Goal: Task Accomplishment & Management: Manage account settings

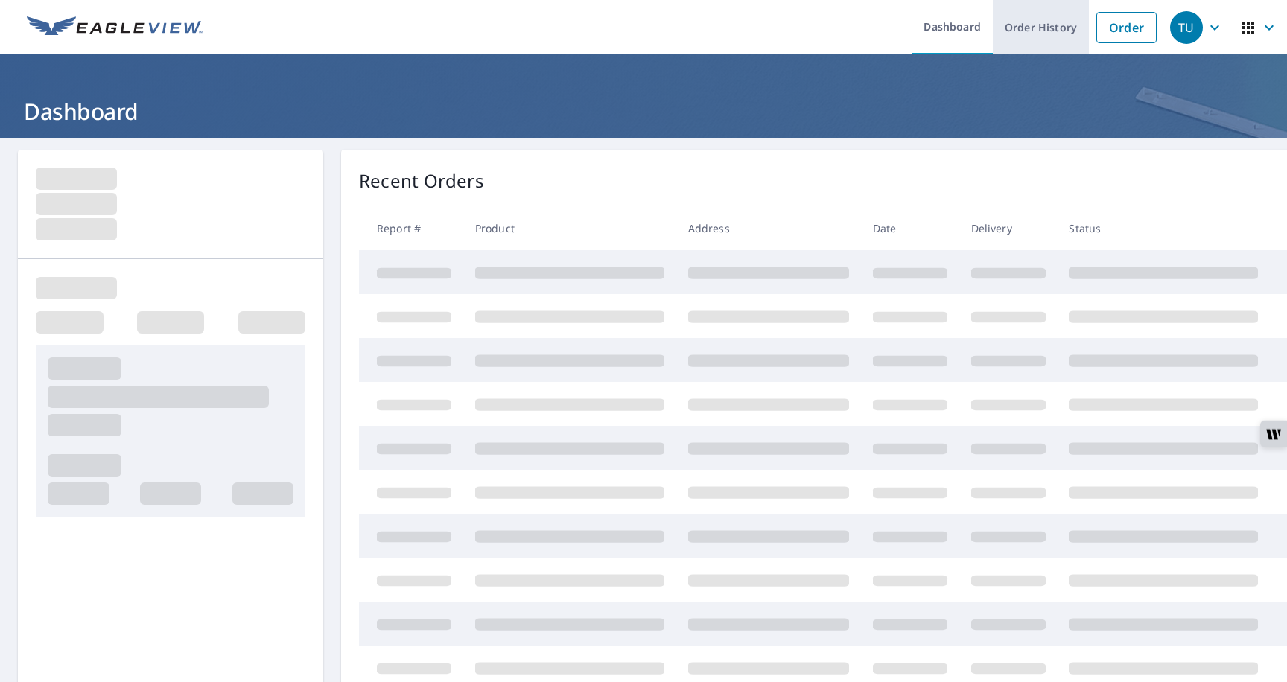
click at [1044, 31] on link "Order History" at bounding box center [1041, 27] width 96 height 54
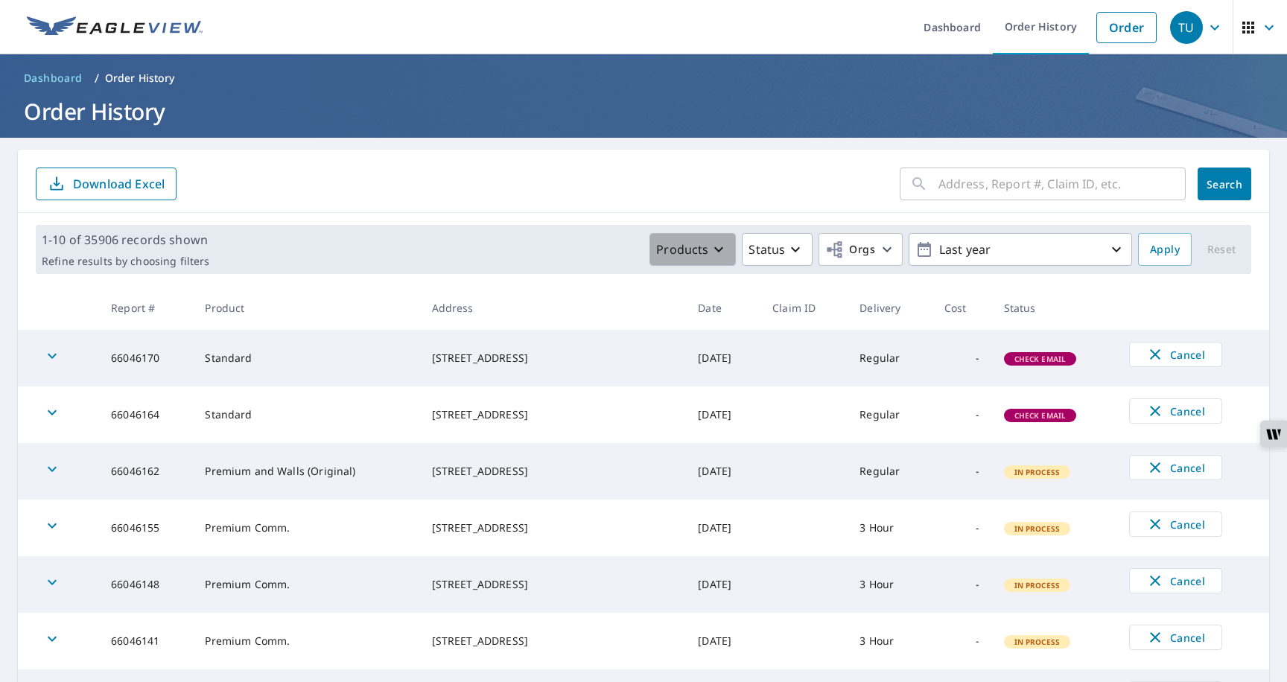
click at [698, 248] on p "Products" at bounding box center [682, 250] width 52 height 18
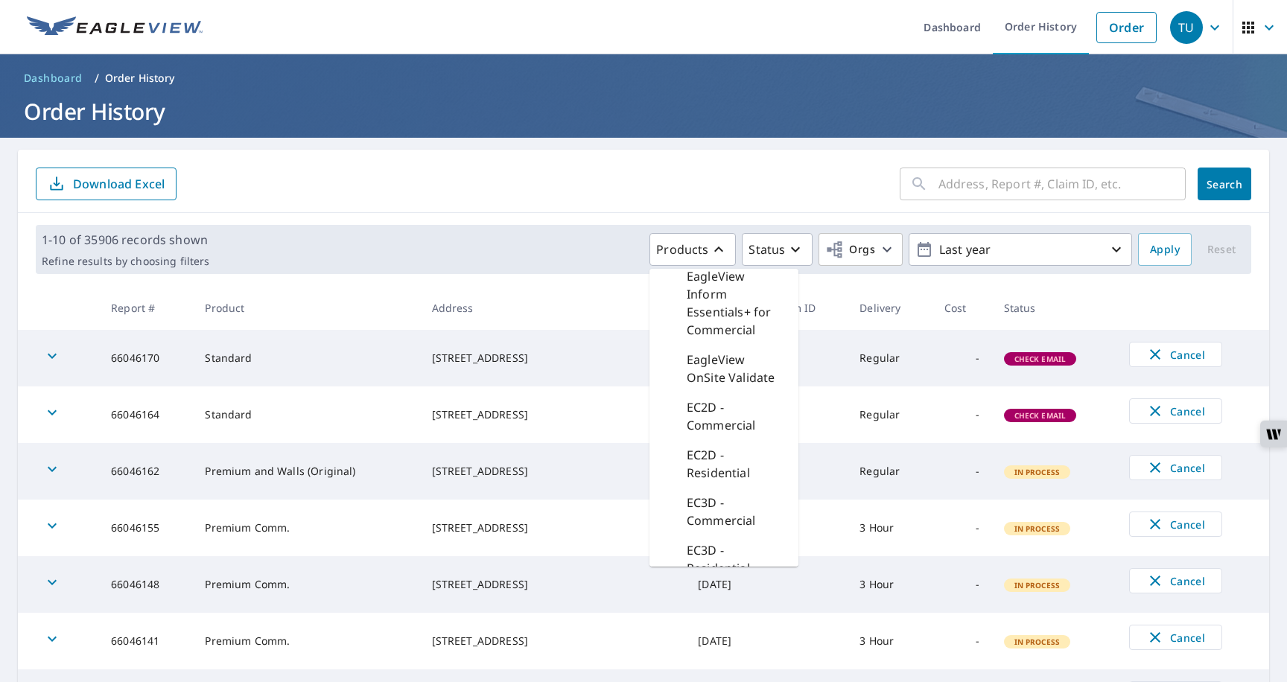
click at [704, 397] on div "EC2D - Commercial" at bounding box center [724, 417] width 149 height 48
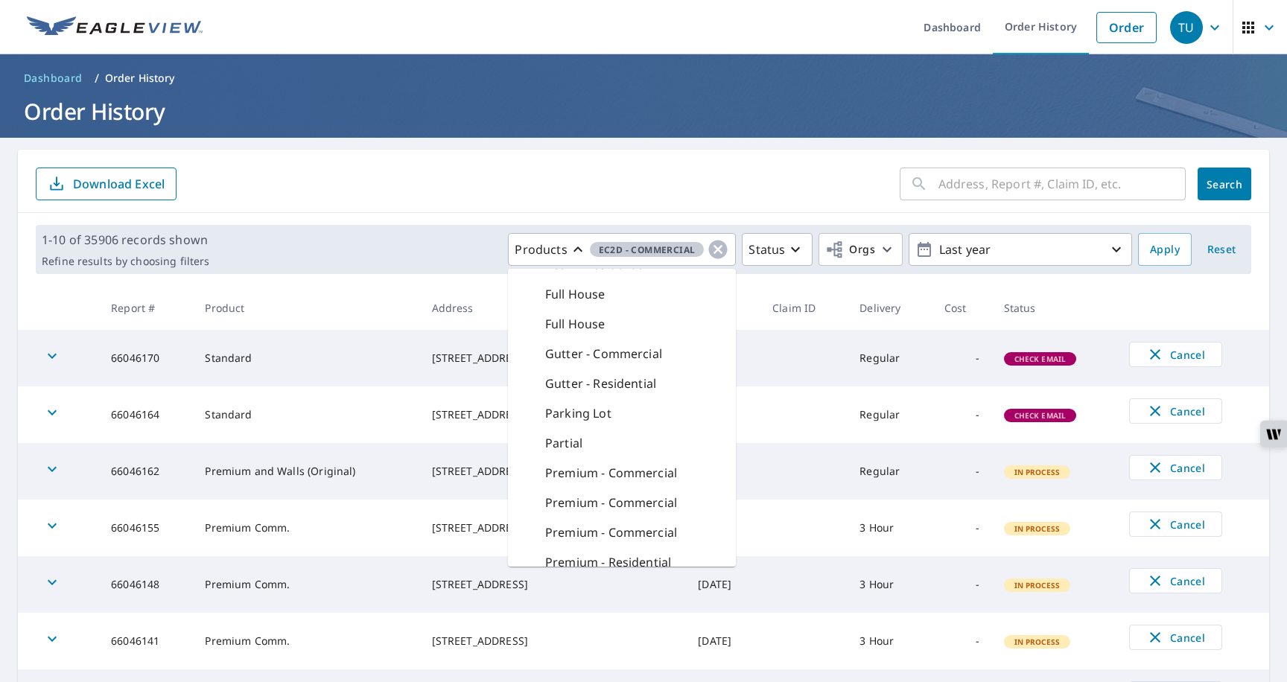
scroll to position [365, 0]
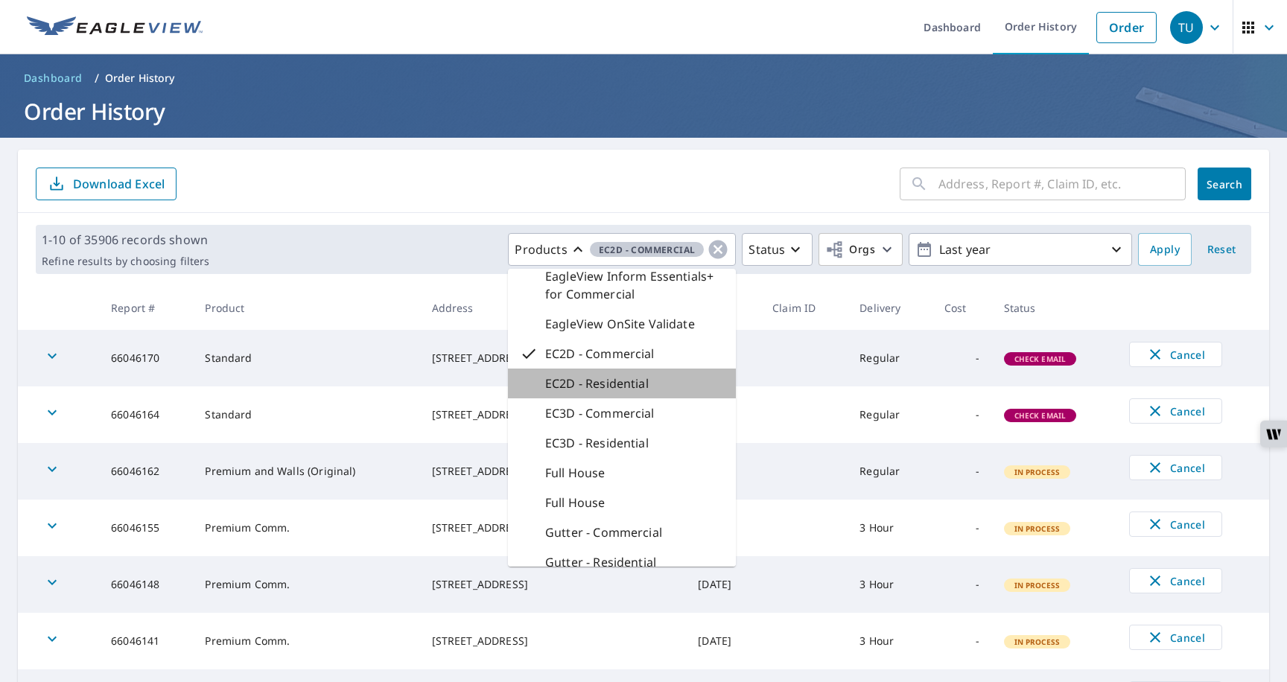
click at [642, 384] on p "EC2D - Residential" at bounding box center [597, 384] width 104 height 18
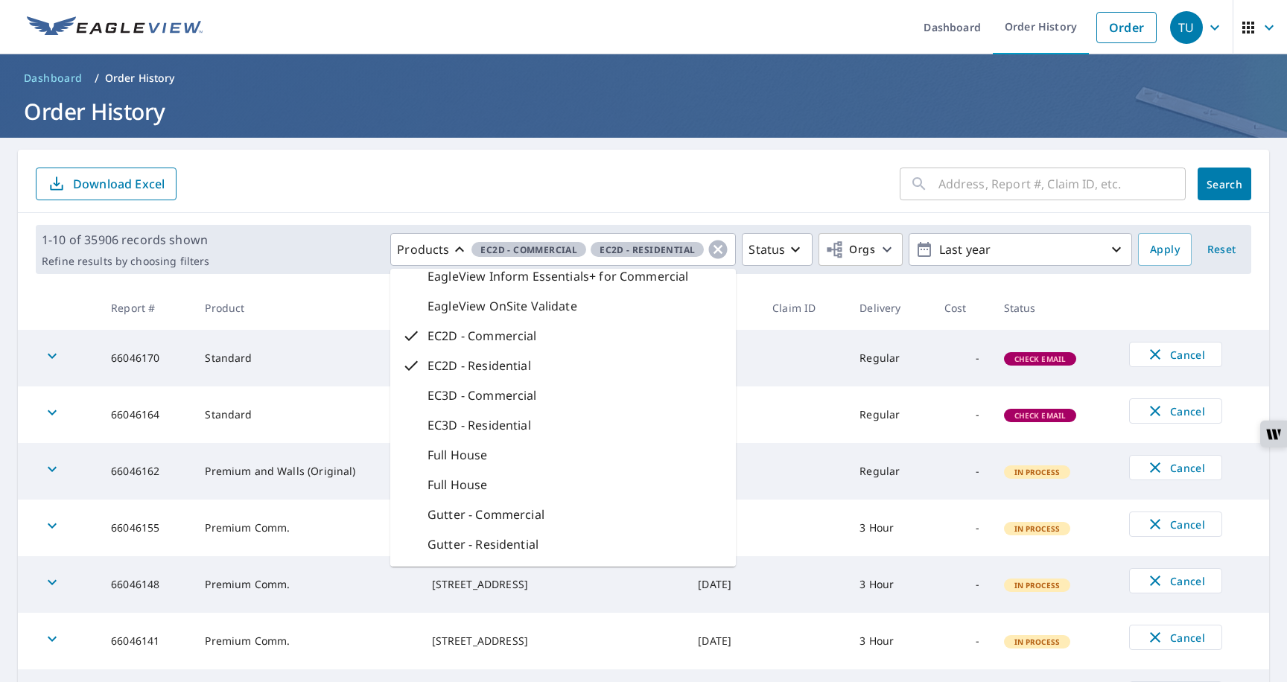
click at [623, 397] on div "EC3D - Commercial" at bounding box center [563, 396] width 346 height 30
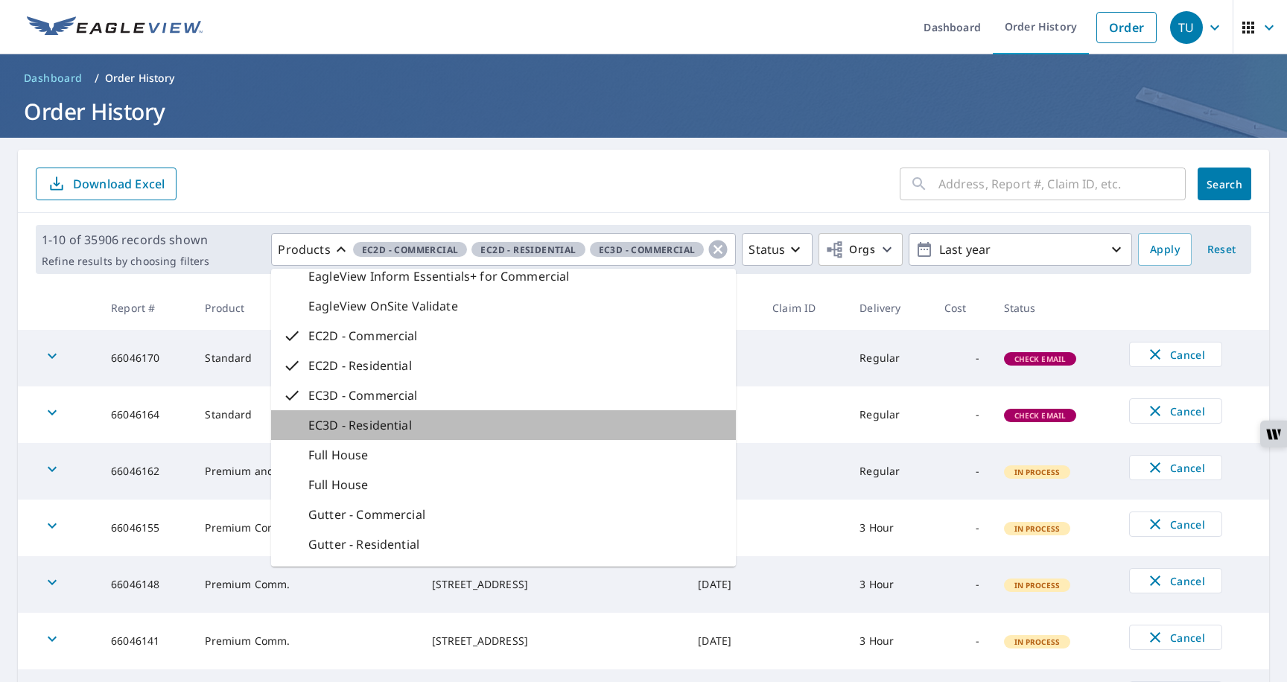
click at [596, 423] on div "EC3D - Residential" at bounding box center [503, 425] width 465 height 30
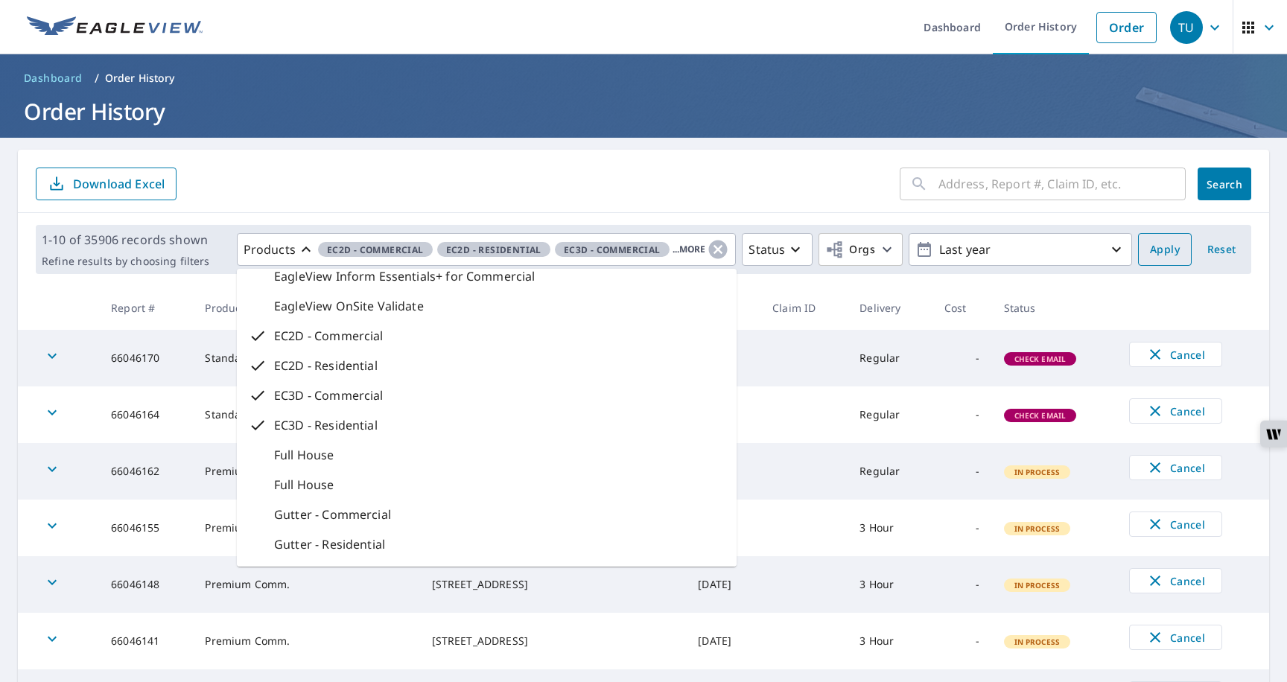
click at [1168, 251] on span "Apply" at bounding box center [1165, 250] width 30 height 19
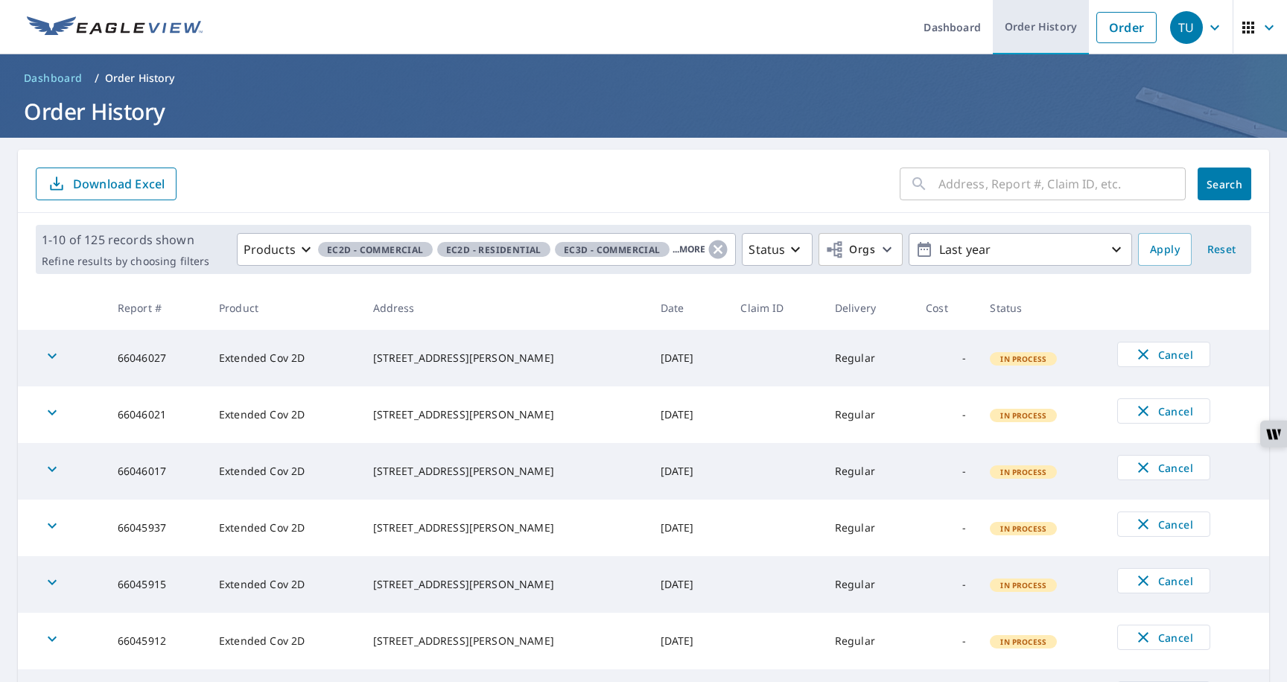
click at [1030, 36] on link "Order History" at bounding box center [1041, 27] width 96 height 54
click at [1036, 35] on link "Order History" at bounding box center [1041, 27] width 96 height 54
click at [1202, 26] on div "TU" at bounding box center [1186, 27] width 33 height 33
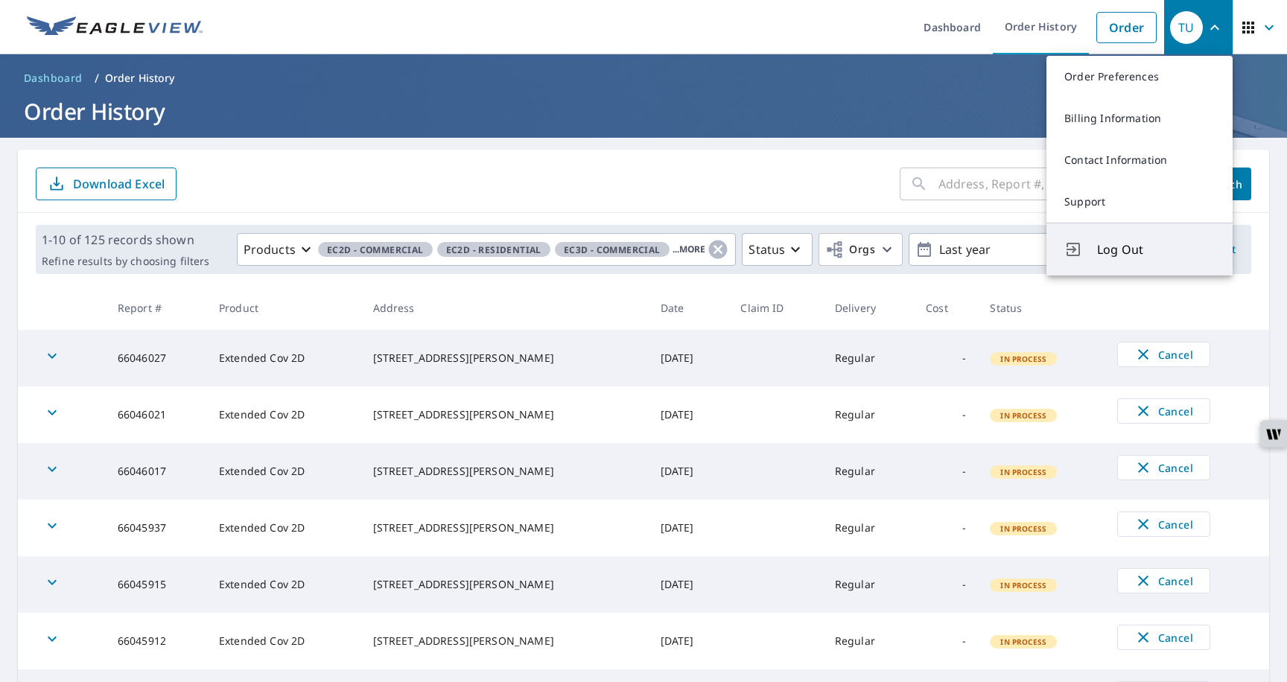
click at [1110, 247] on span "Log Out" at bounding box center [1156, 250] width 118 height 18
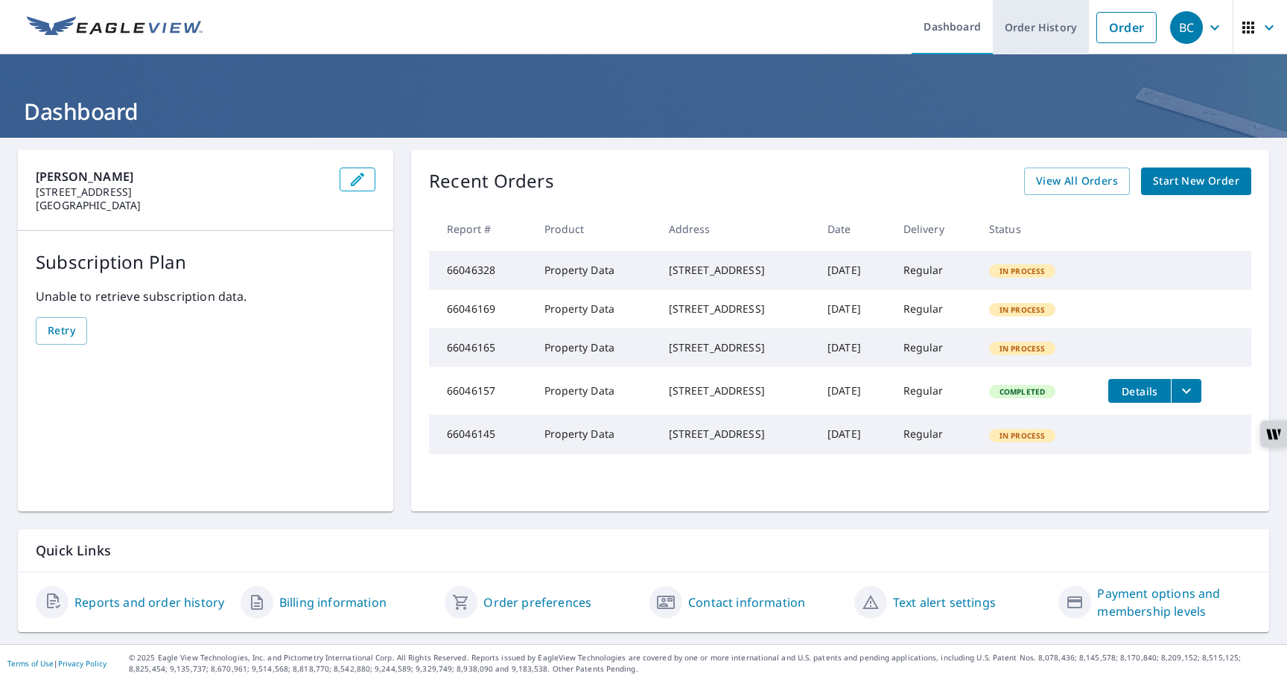
click at [1048, 32] on link "Order History" at bounding box center [1041, 27] width 96 height 54
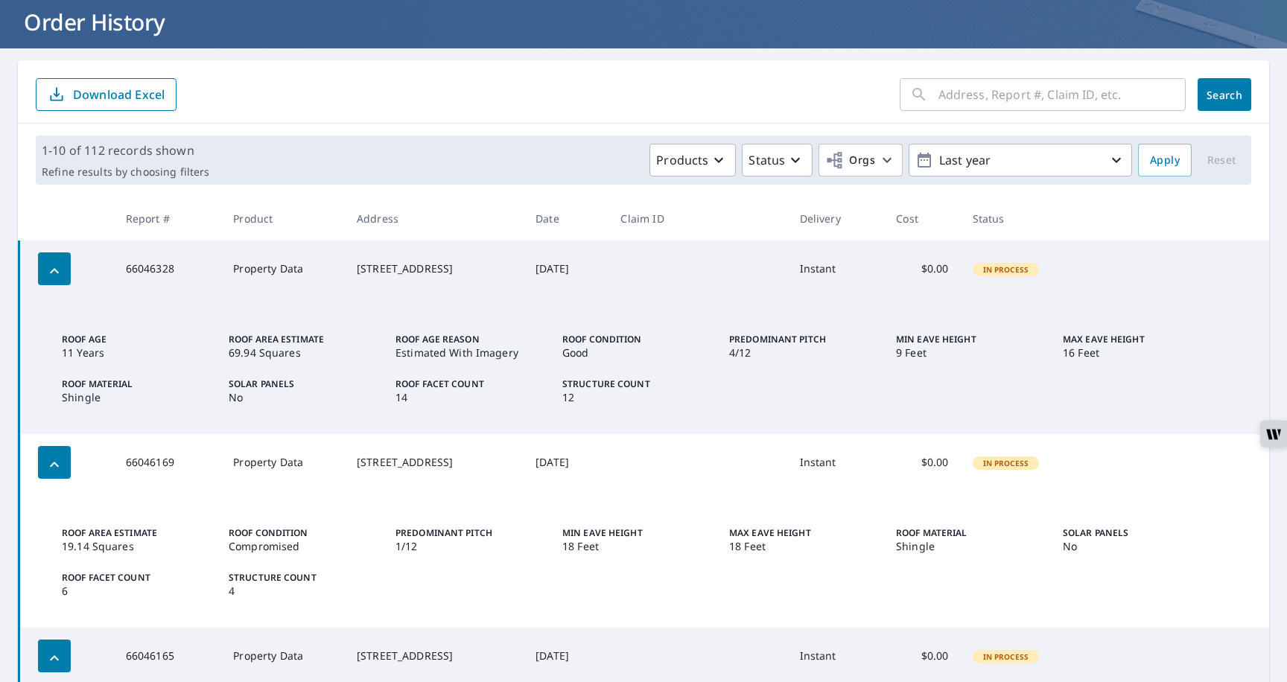
scroll to position [91, 0]
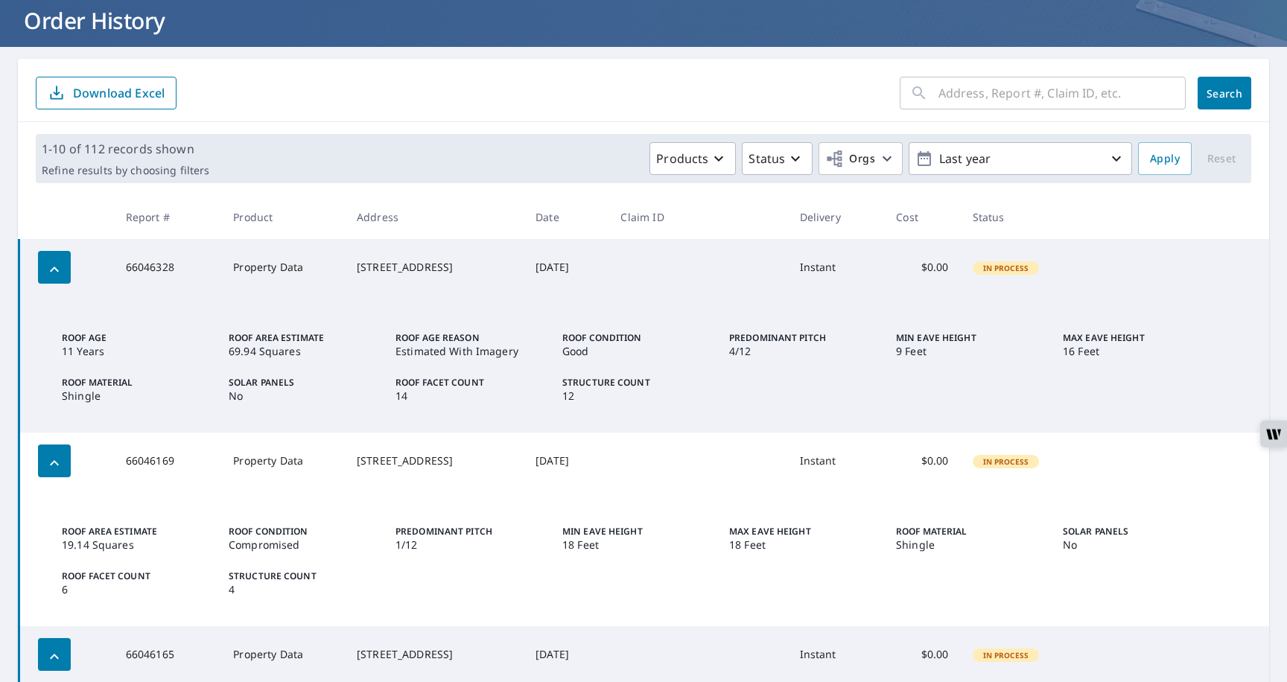
click at [48, 278] on icon "button" at bounding box center [54, 270] width 18 height 18
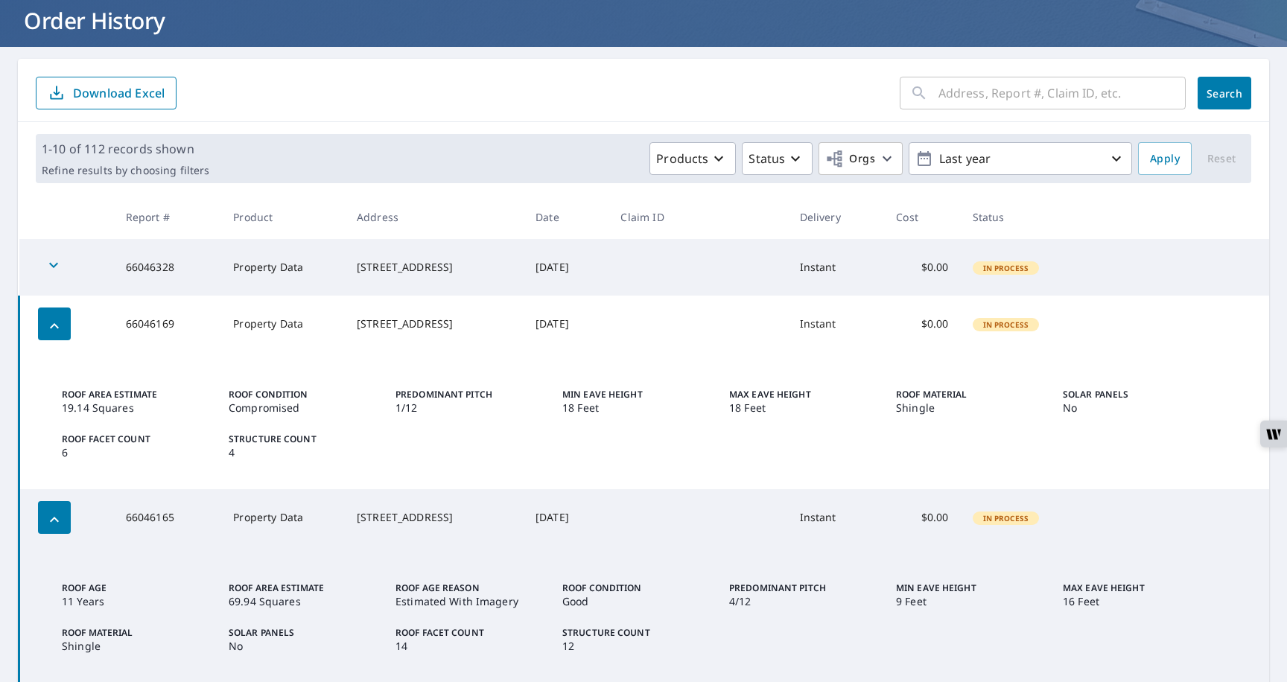
click at [48, 278] on div "button" at bounding box center [53, 267] width 33 height 33
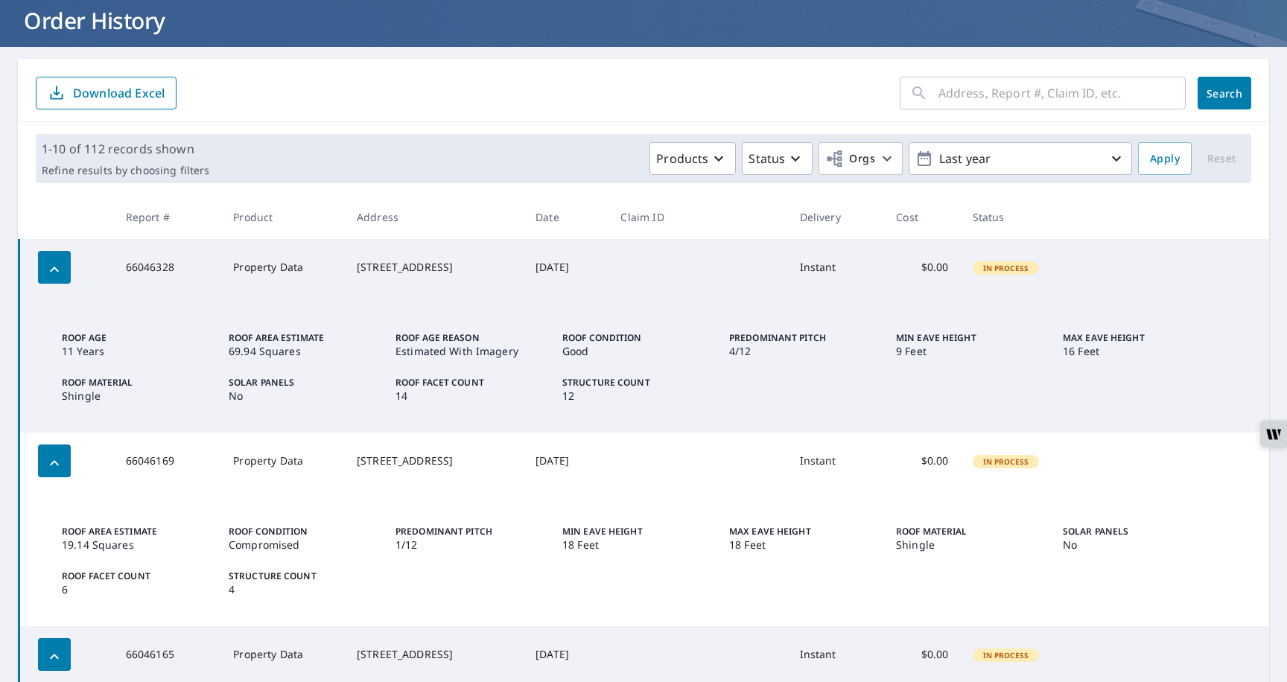
click at [55, 461] on icon "button" at bounding box center [54, 463] width 18 height 18
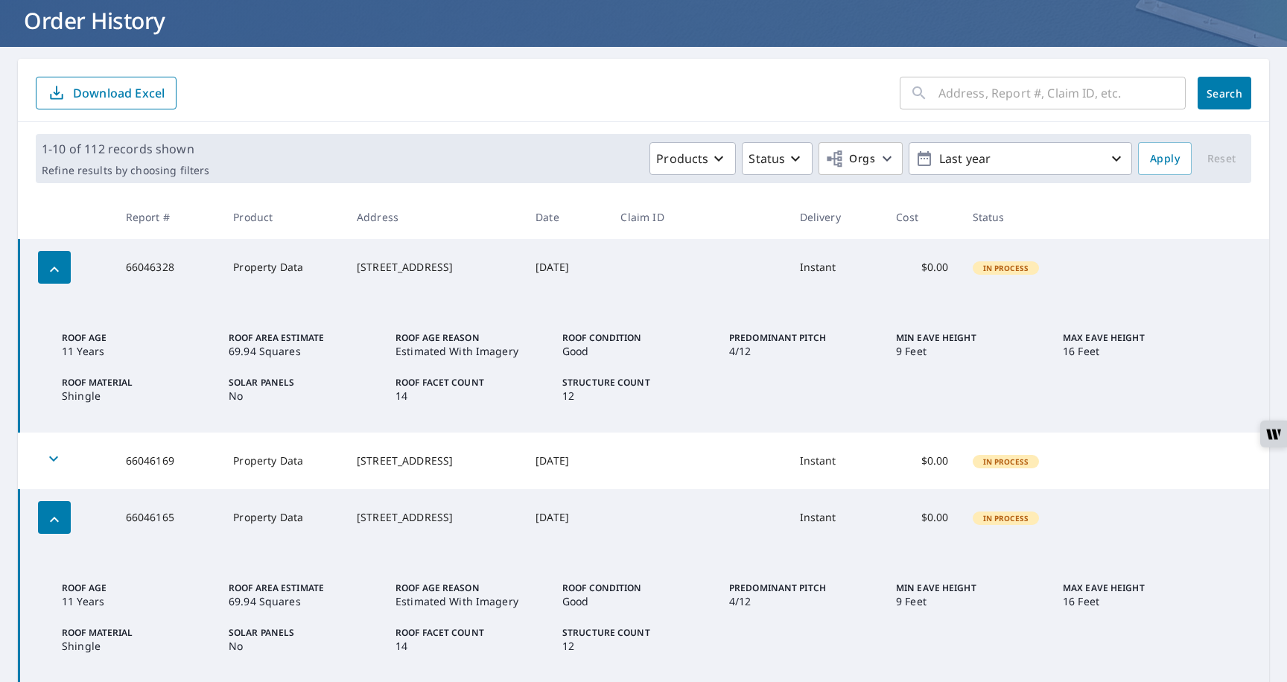
click at [56, 520] on icon "button" at bounding box center [54, 519] width 9 height 5
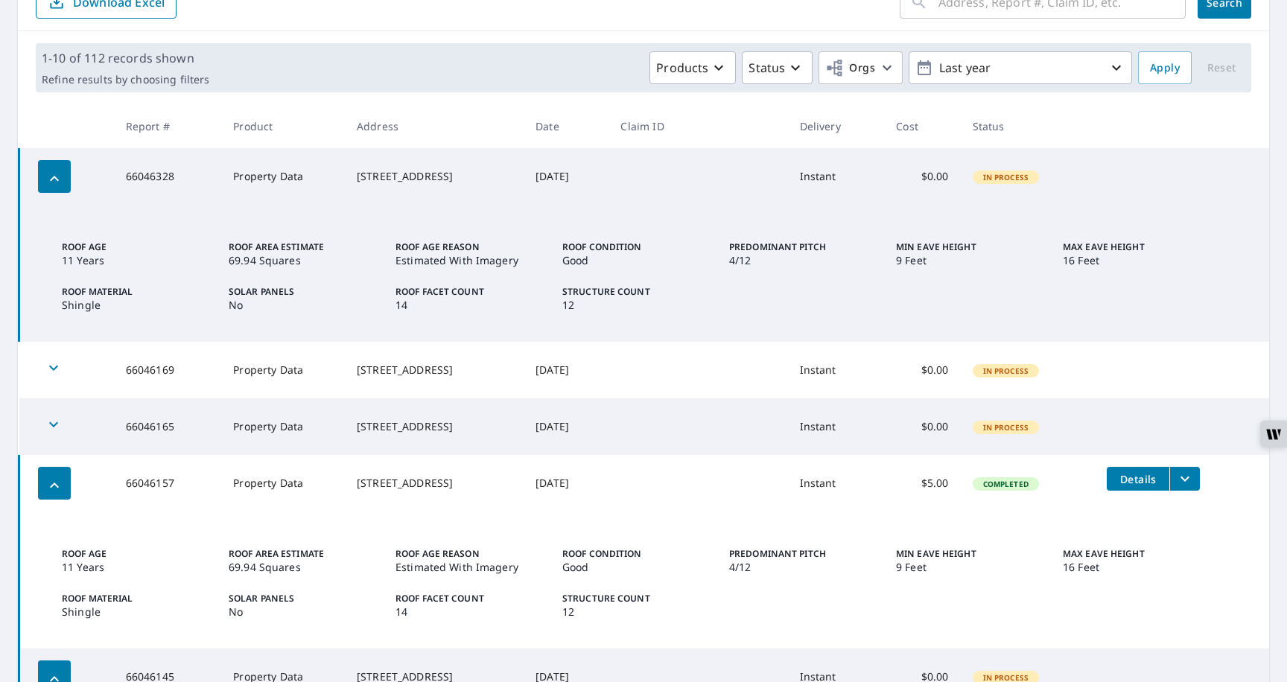
scroll to position [0, 0]
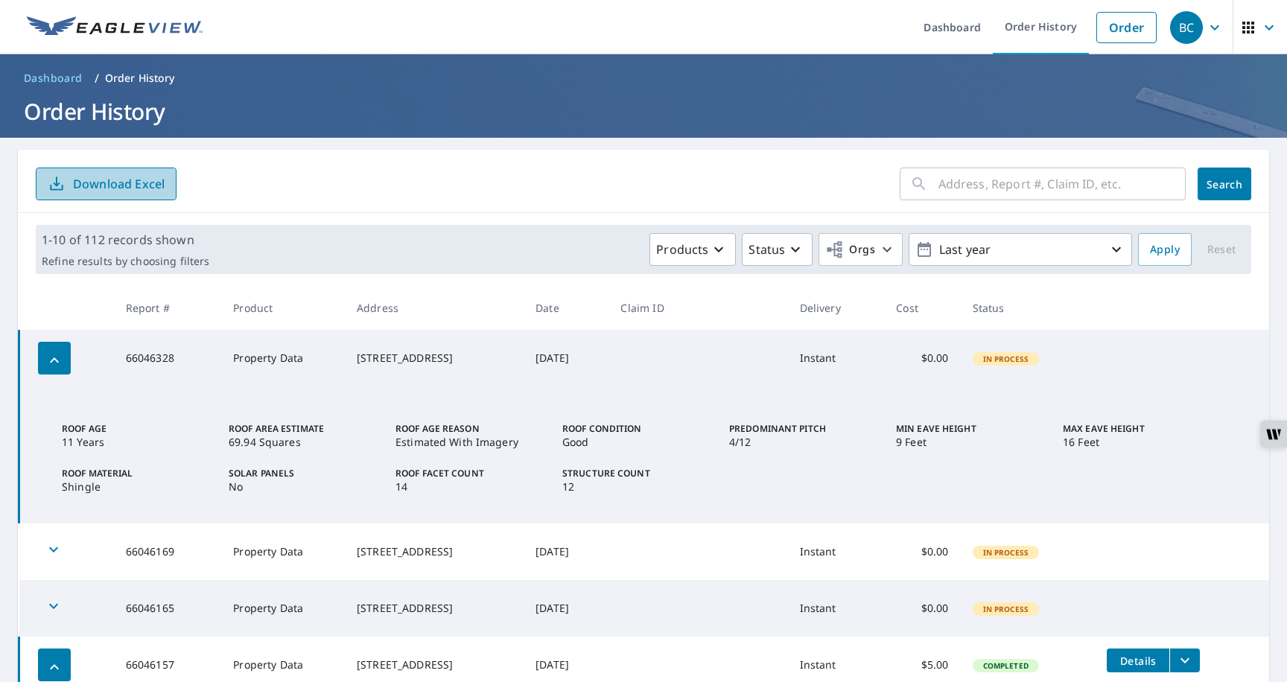
click at [158, 185] on p "Download Excel" at bounding box center [119, 184] width 92 height 16
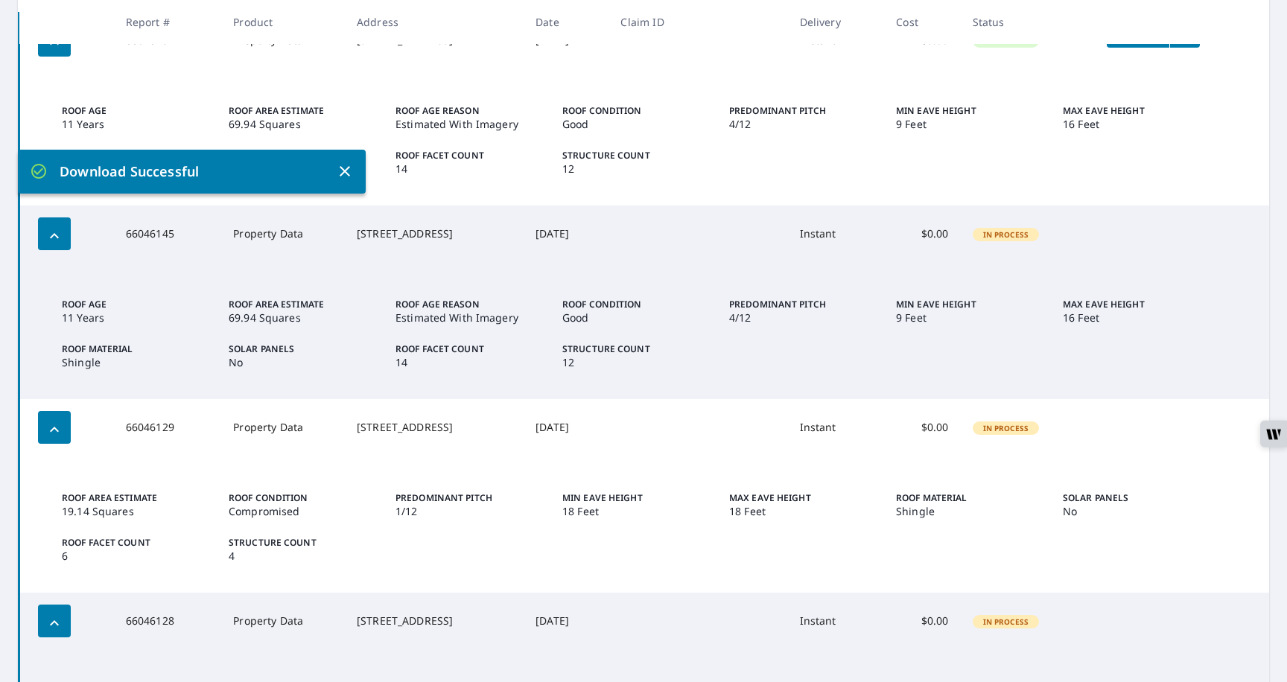
scroll to position [546, 0]
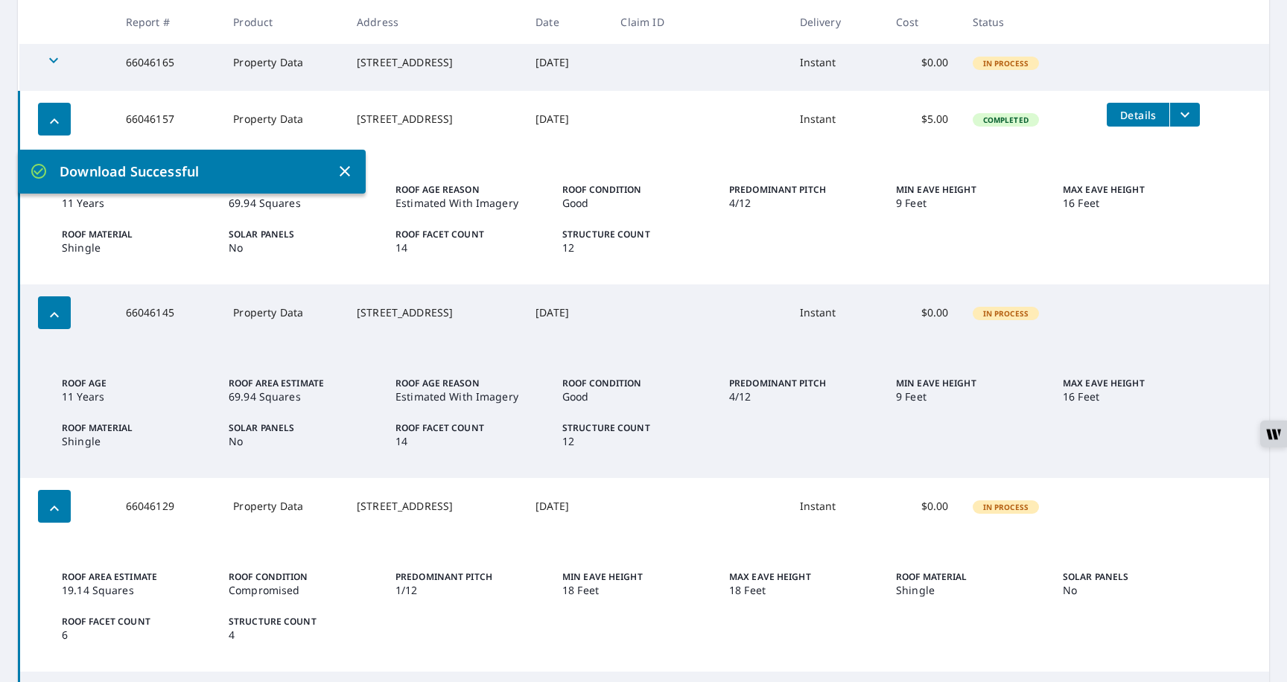
click at [348, 174] on icon "button" at bounding box center [345, 171] width 18 height 18
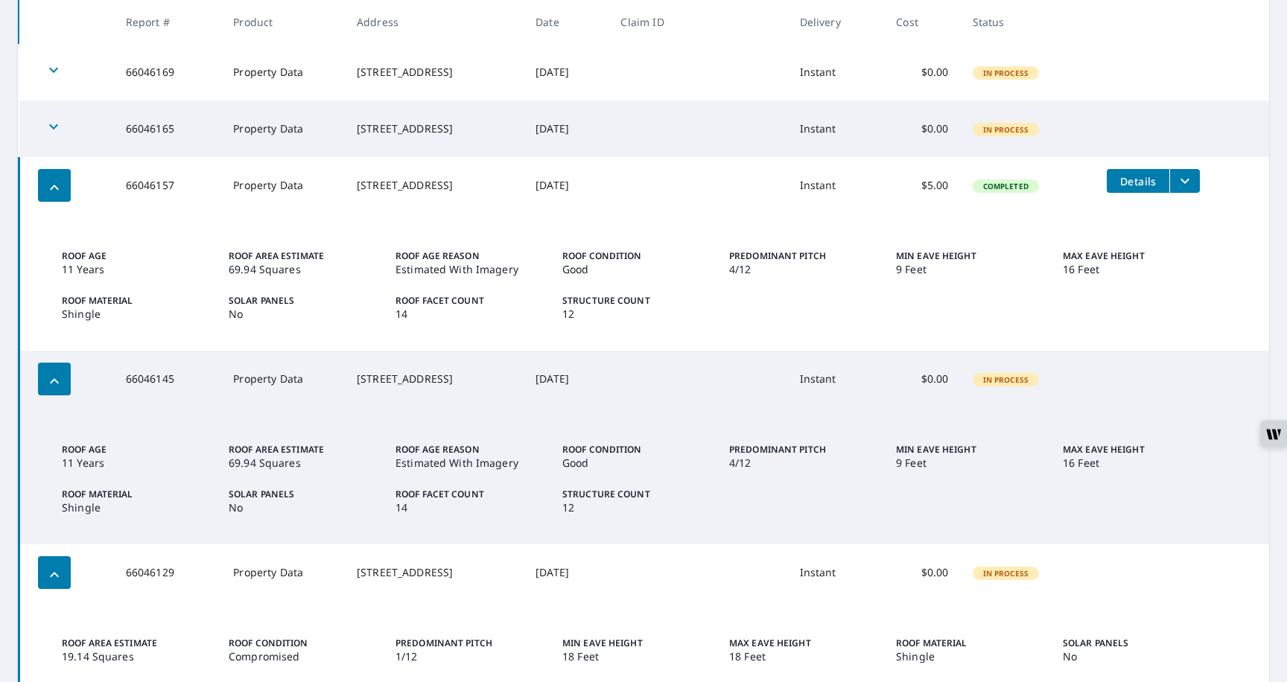
scroll to position [434, 0]
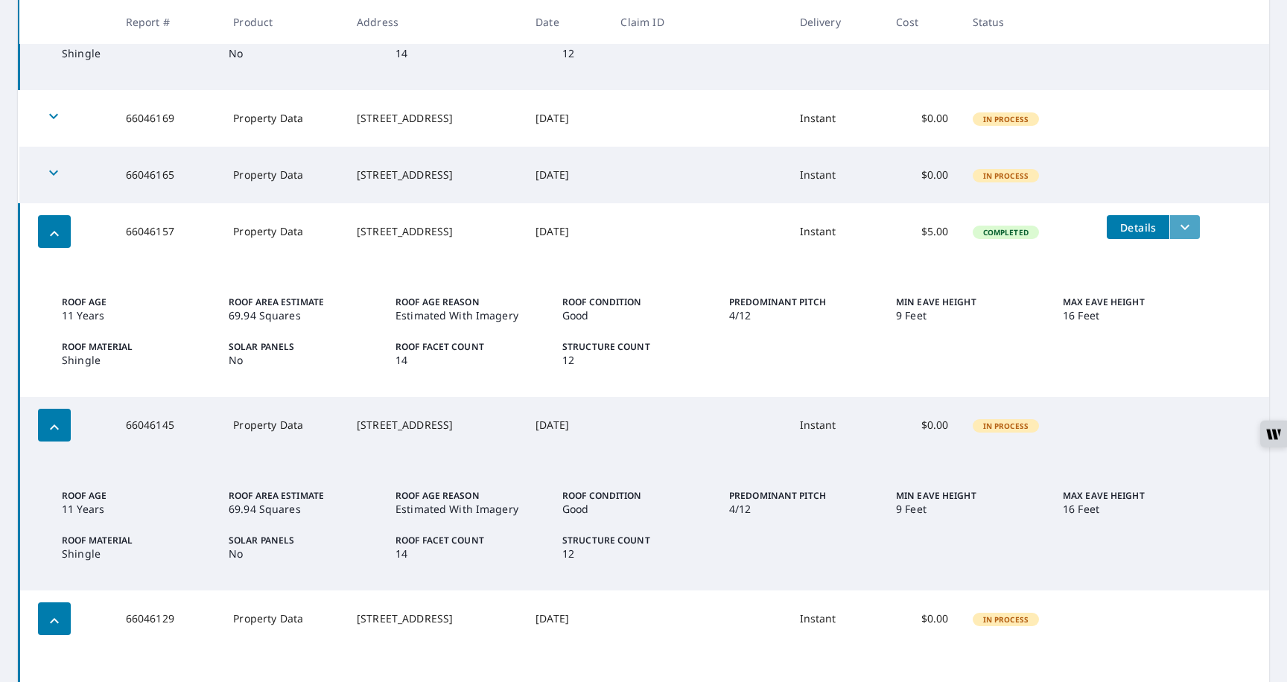
click at [1193, 223] on icon "filesDropdownBtn-66046157" at bounding box center [1185, 227] width 18 height 18
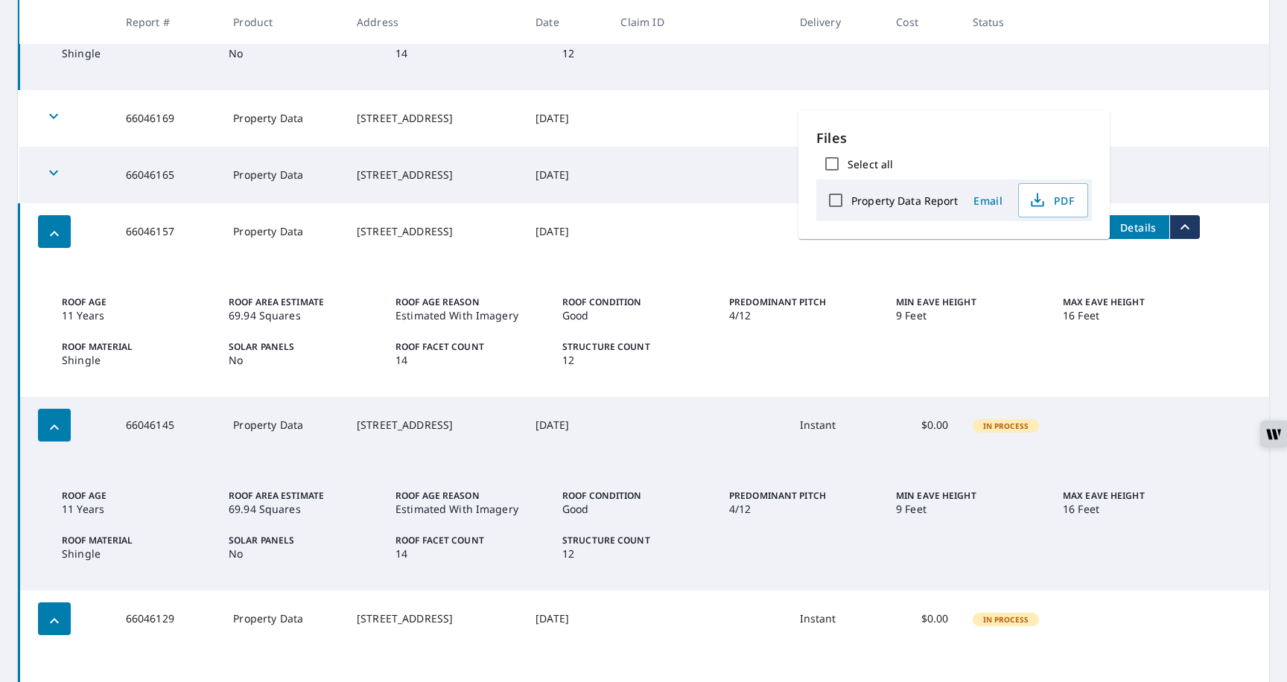
click at [1134, 218] on button "Details" at bounding box center [1138, 227] width 63 height 24
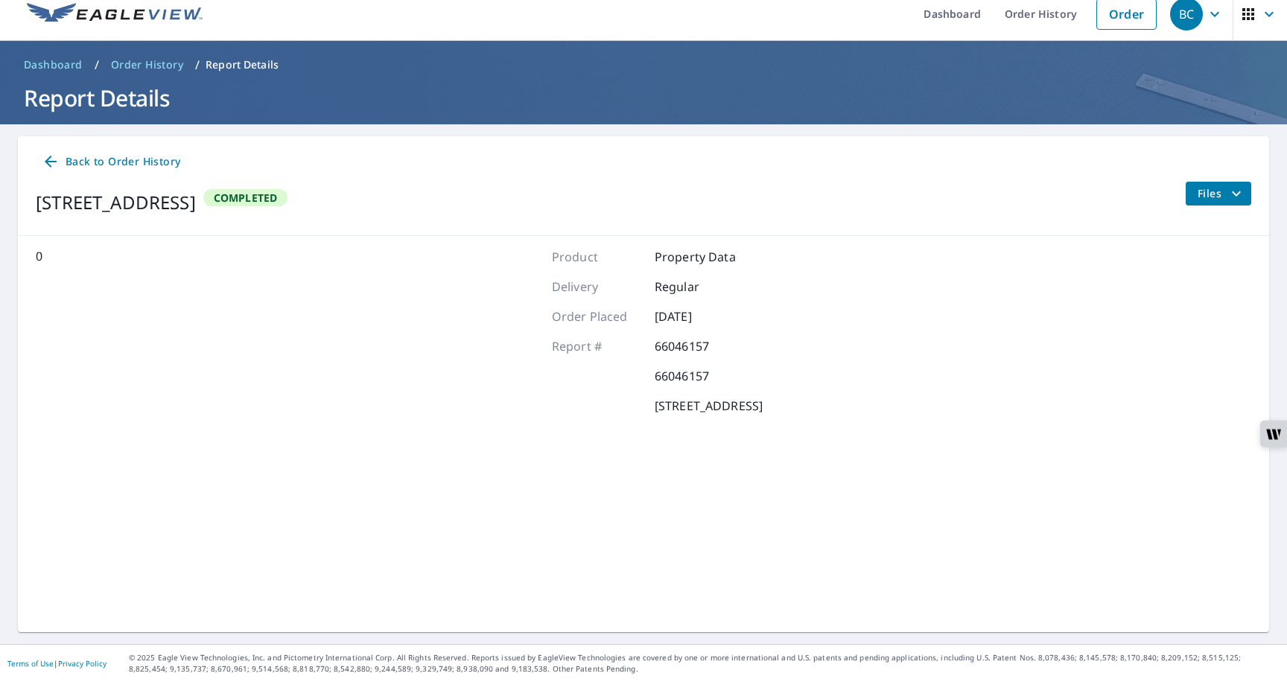
scroll to position [13, 0]
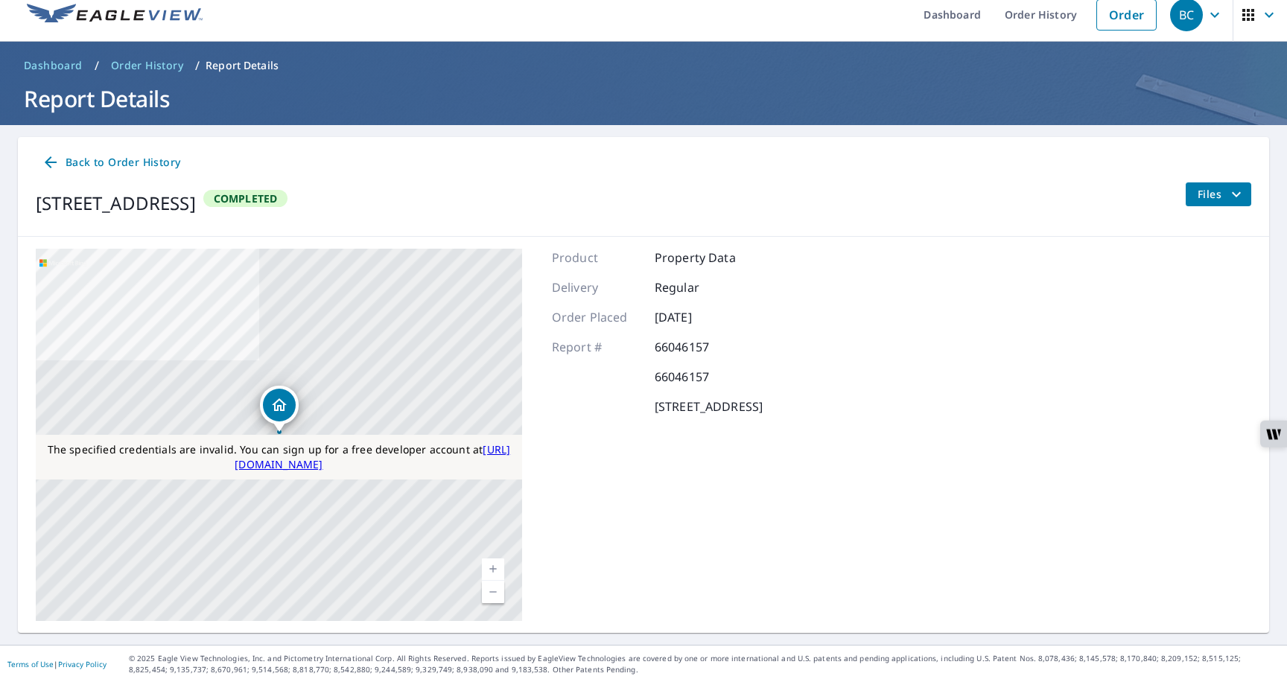
click at [693, 370] on p "66046157" at bounding box center [699, 377] width 89 height 18
click at [1208, 189] on span "Files" at bounding box center [1222, 194] width 48 height 18
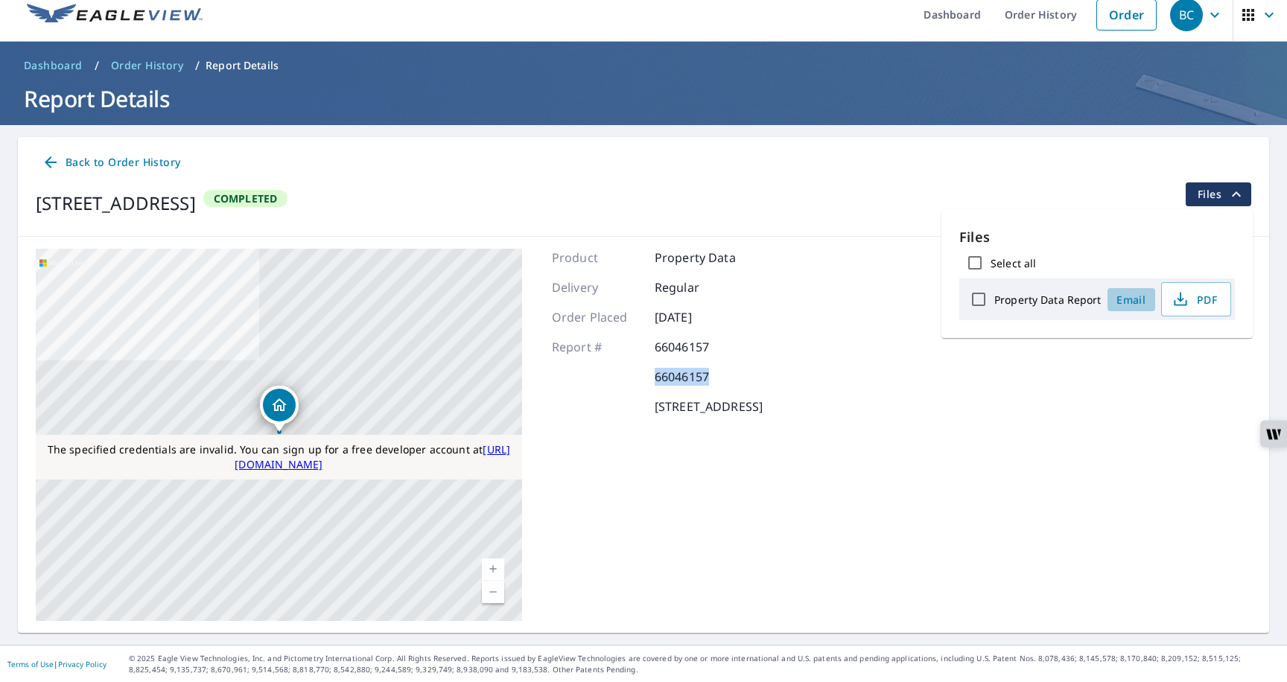
click at [1132, 293] on span "Email" at bounding box center [1132, 300] width 36 height 14
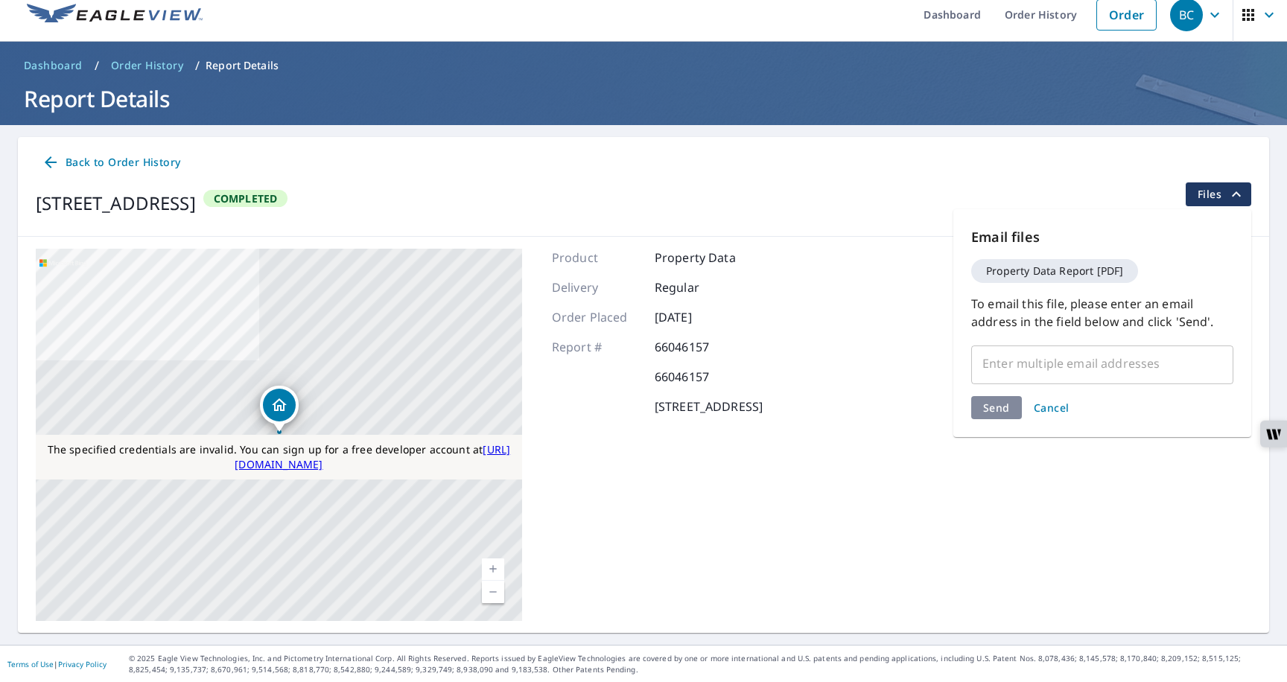
click at [1014, 371] on input "text" at bounding box center [1091, 363] width 226 height 28
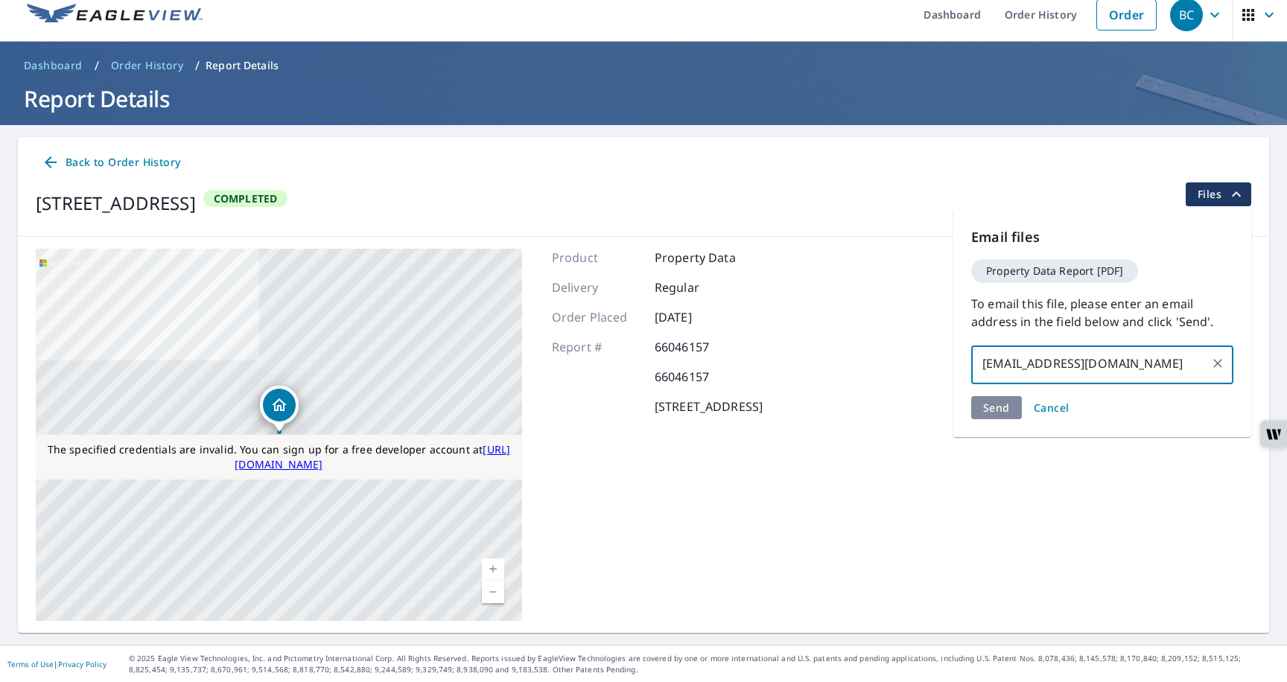
type input "raj_nesh@yahoo.com"
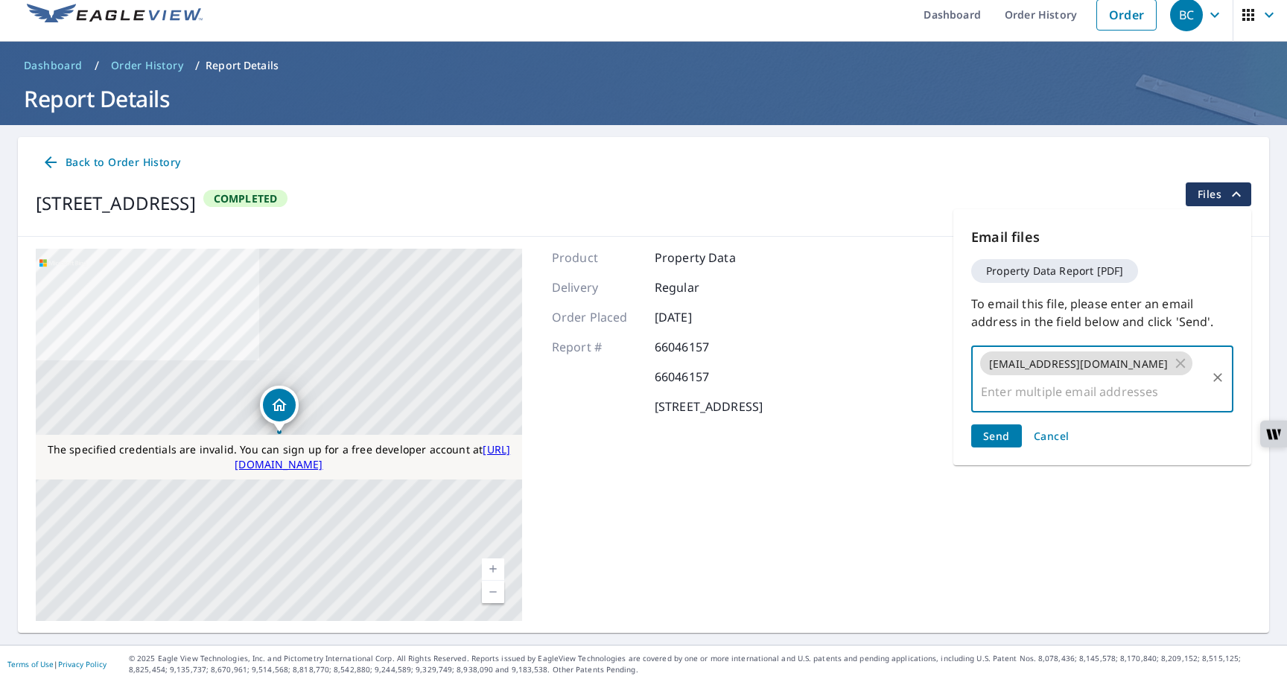
click at [1007, 429] on span "Send" at bounding box center [996, 436] width 27 height 14
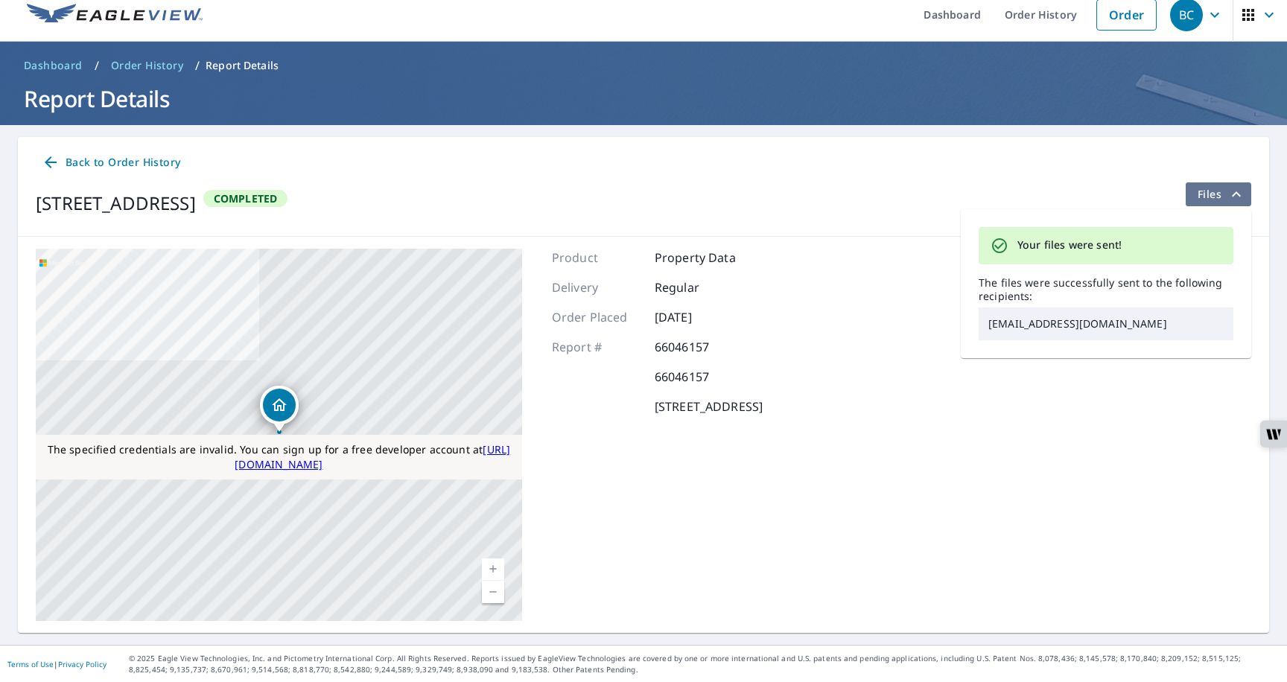
click at [1216, 192] on span "Files" at bounding box center [1222, 194] width 48 height 18
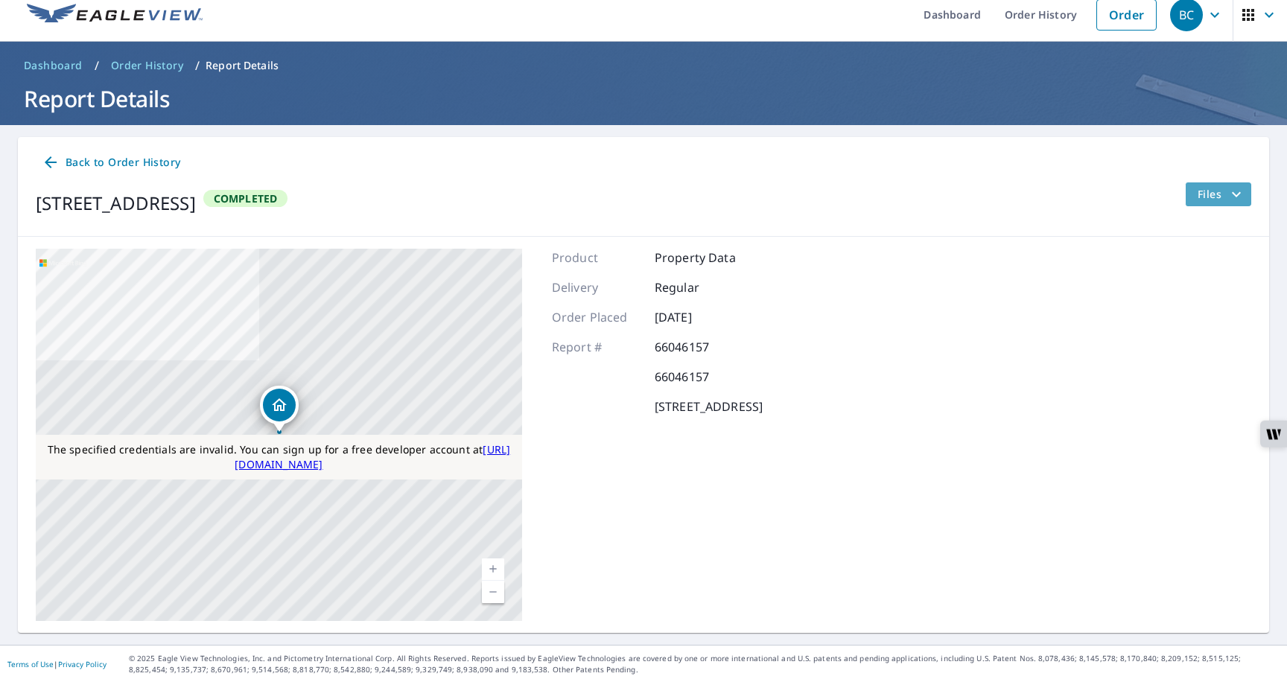
click at [1216, 192] on span "Files" at bounding box center [1222, 194] width 48 height 18
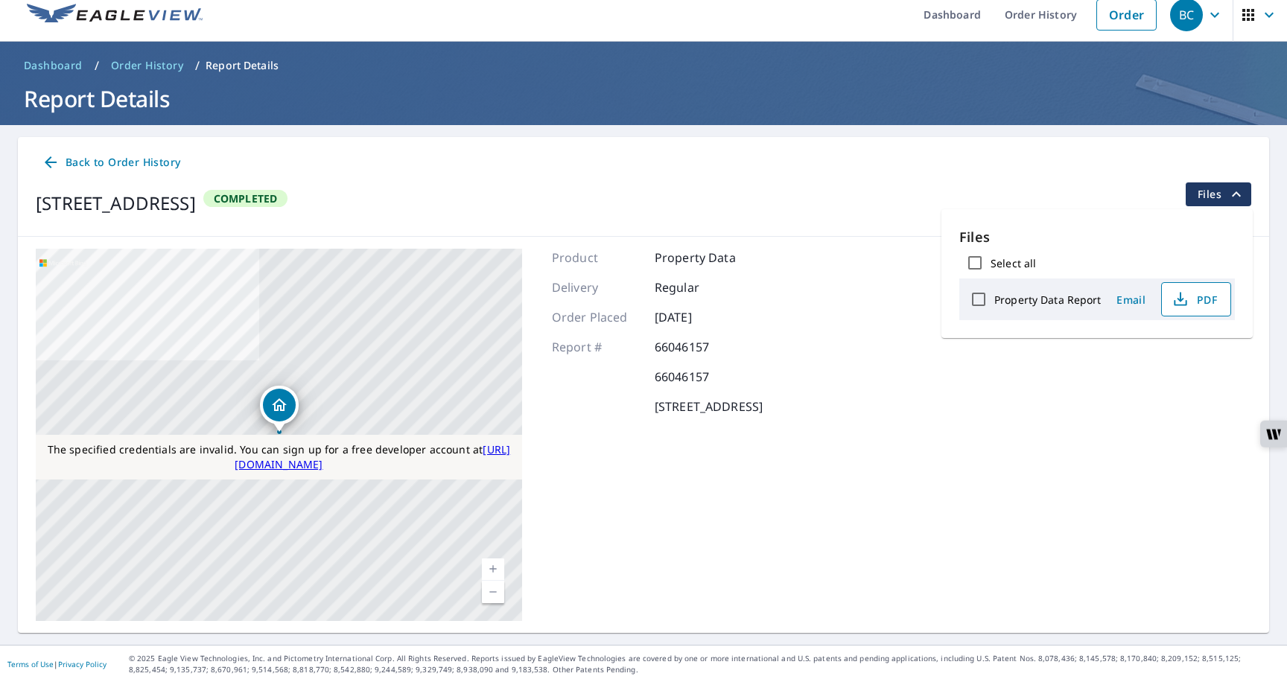
click at [1185, 300] on icon "button" at bounding box center [1180, 303] width 13 height 6
click at [115, 164] on span "Back to Order History" at bounding box center [111, 162] width 139 height 19
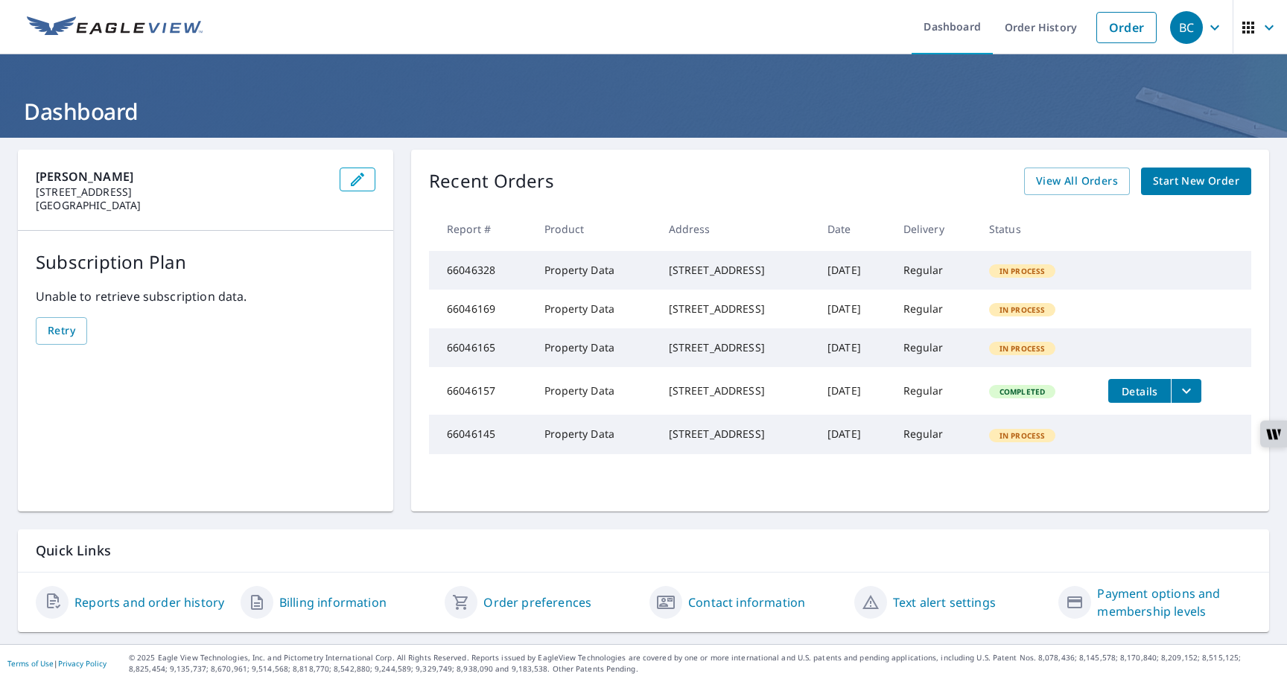
click at [1170, 27] on div "BC" at bounding box center [1186, 27] width 33 height 33
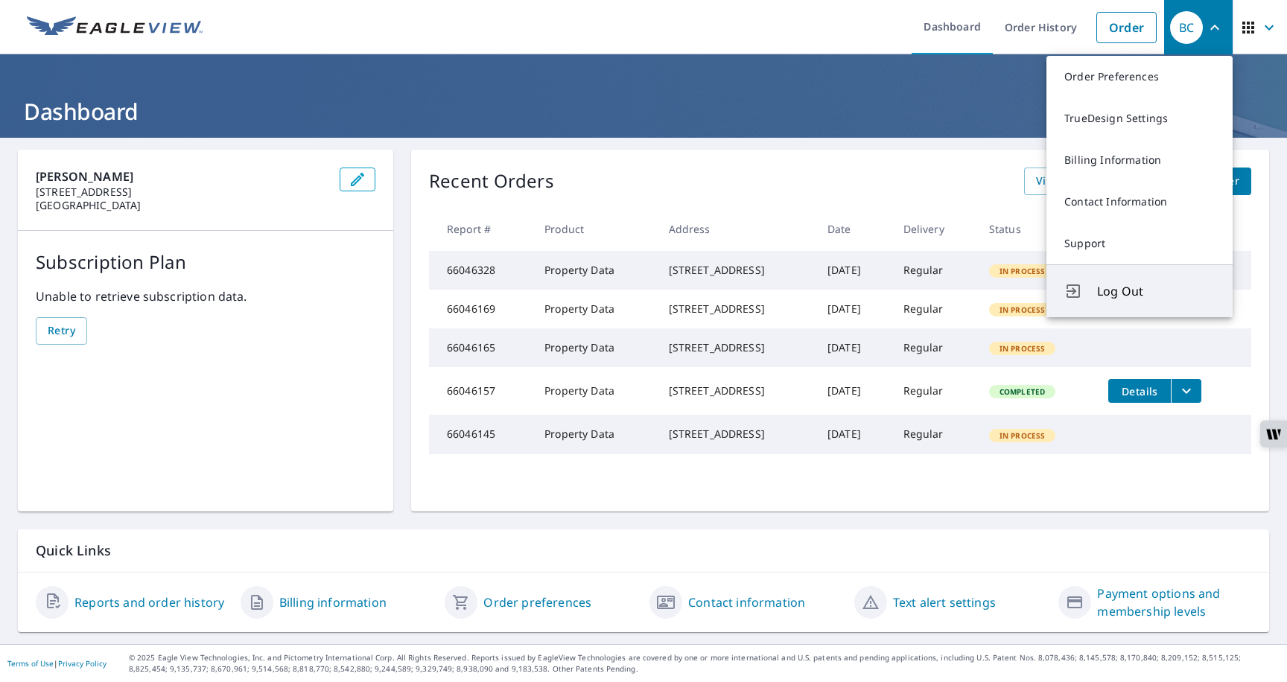
click at [1082, 288] on icon "Log Out" at bounding box center [1074, 291] width 18 height 18
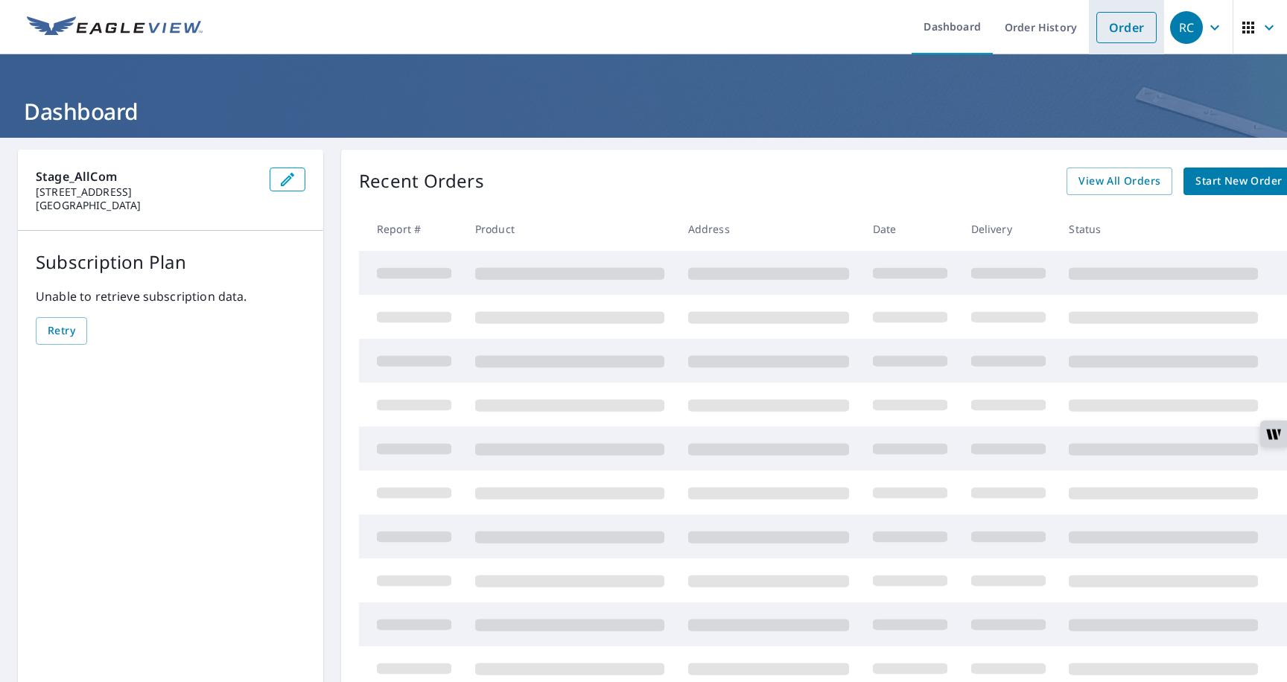
click at [1119, 35] on link "Order" at bounding box center [1127, 27] width 60 height 31
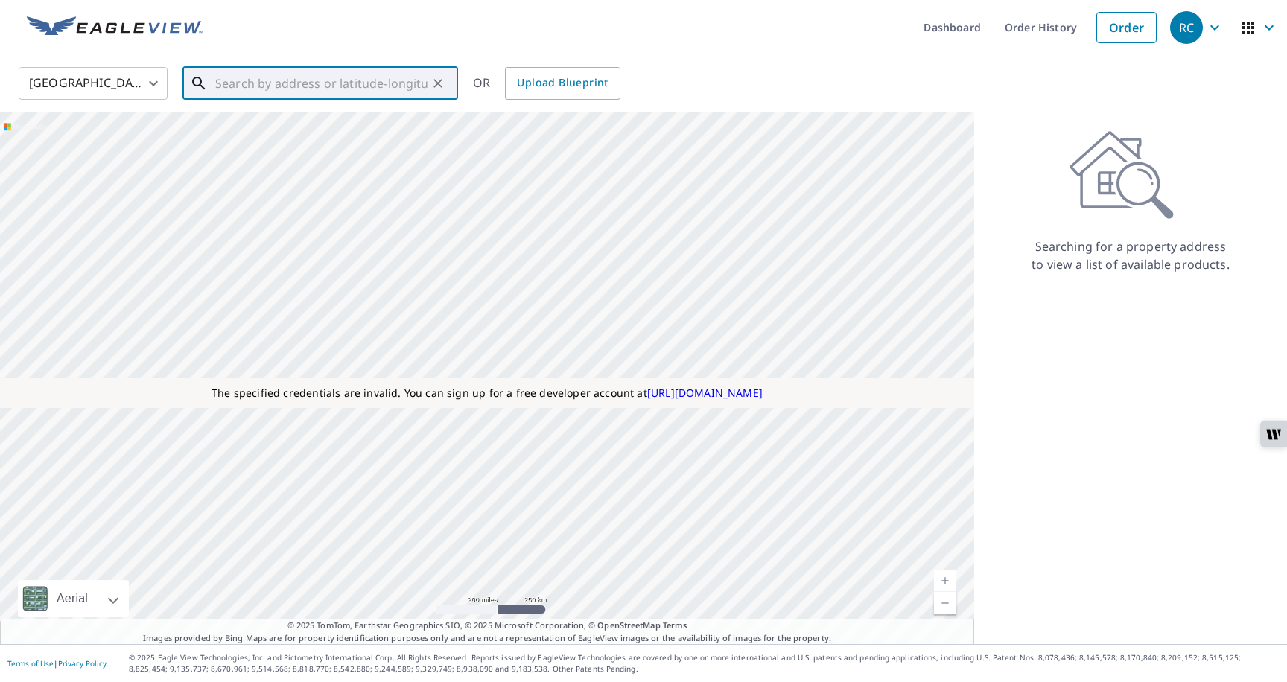
click at [241, 86] on input "text" at bounding box center [321, 84] width 212 height 42
click at [1006, 40] on link "Order History" at bounding box center [1041, 27] width 96 height 54
